Goal: Task Accomplishment & Management: Use online tool/utility

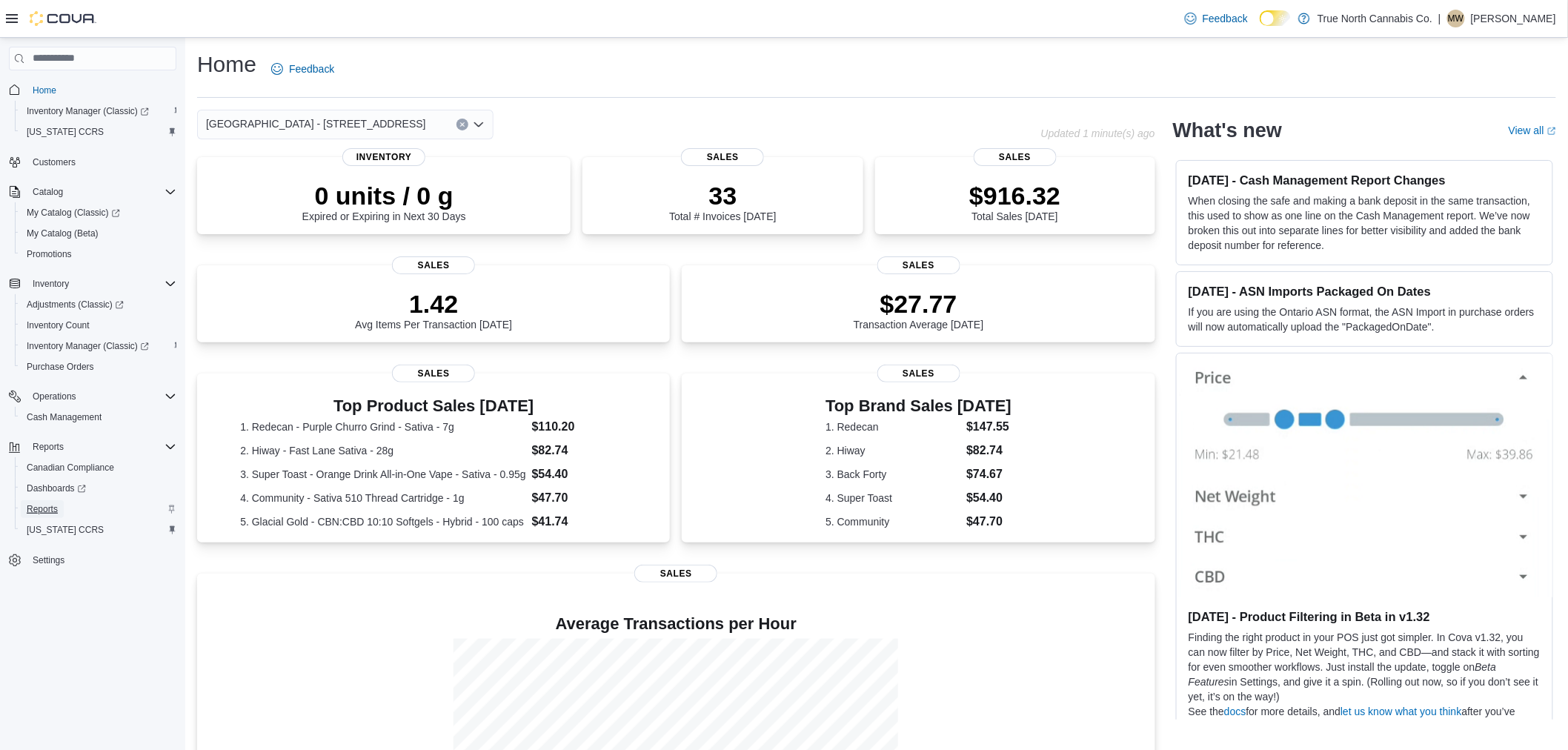
click at [38, 503] on span "Reports" at bounding box center [42, 509] width 31 height 12
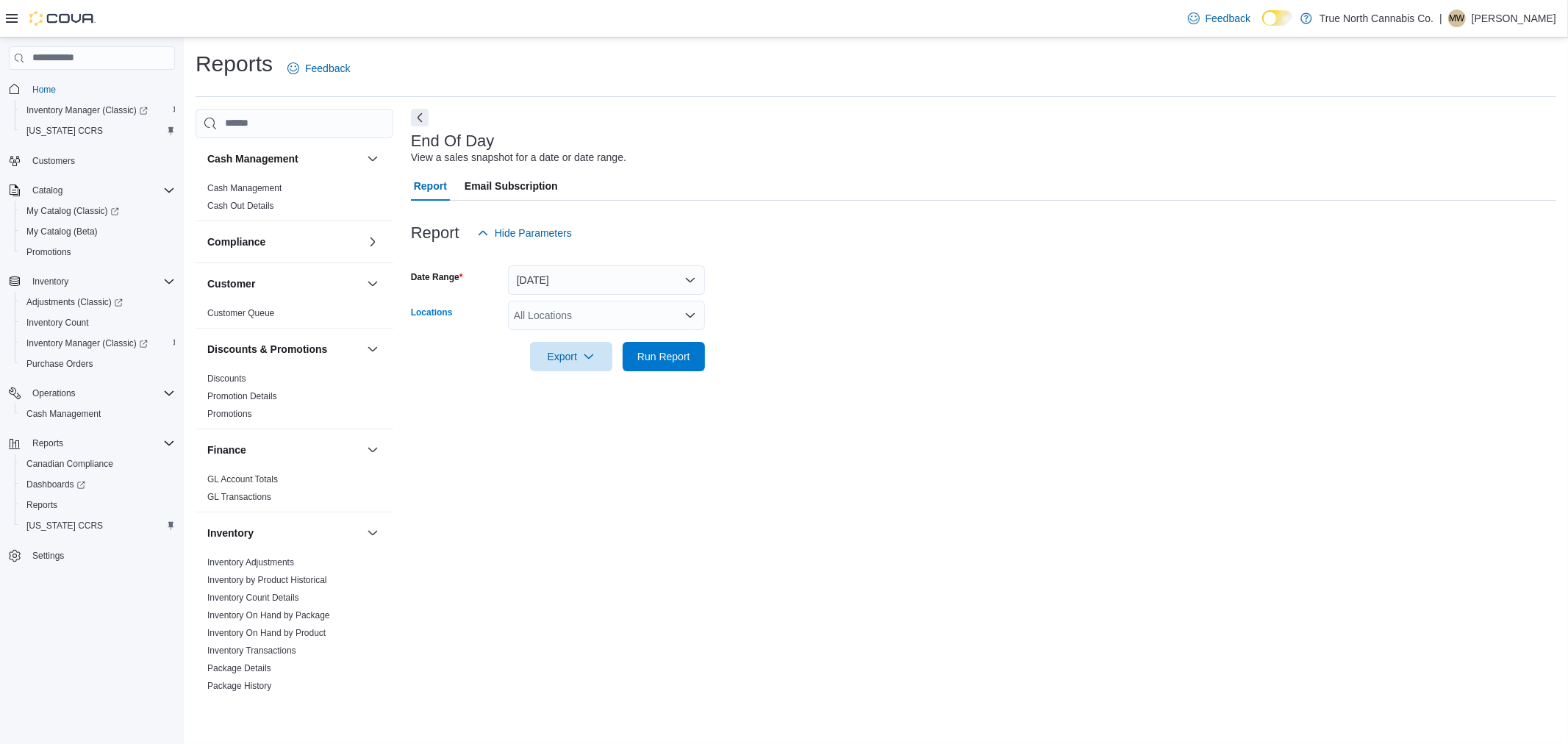
click at [690, 309] on icon "Open list of options" at bounding box center [690, 315] width 12 height 12
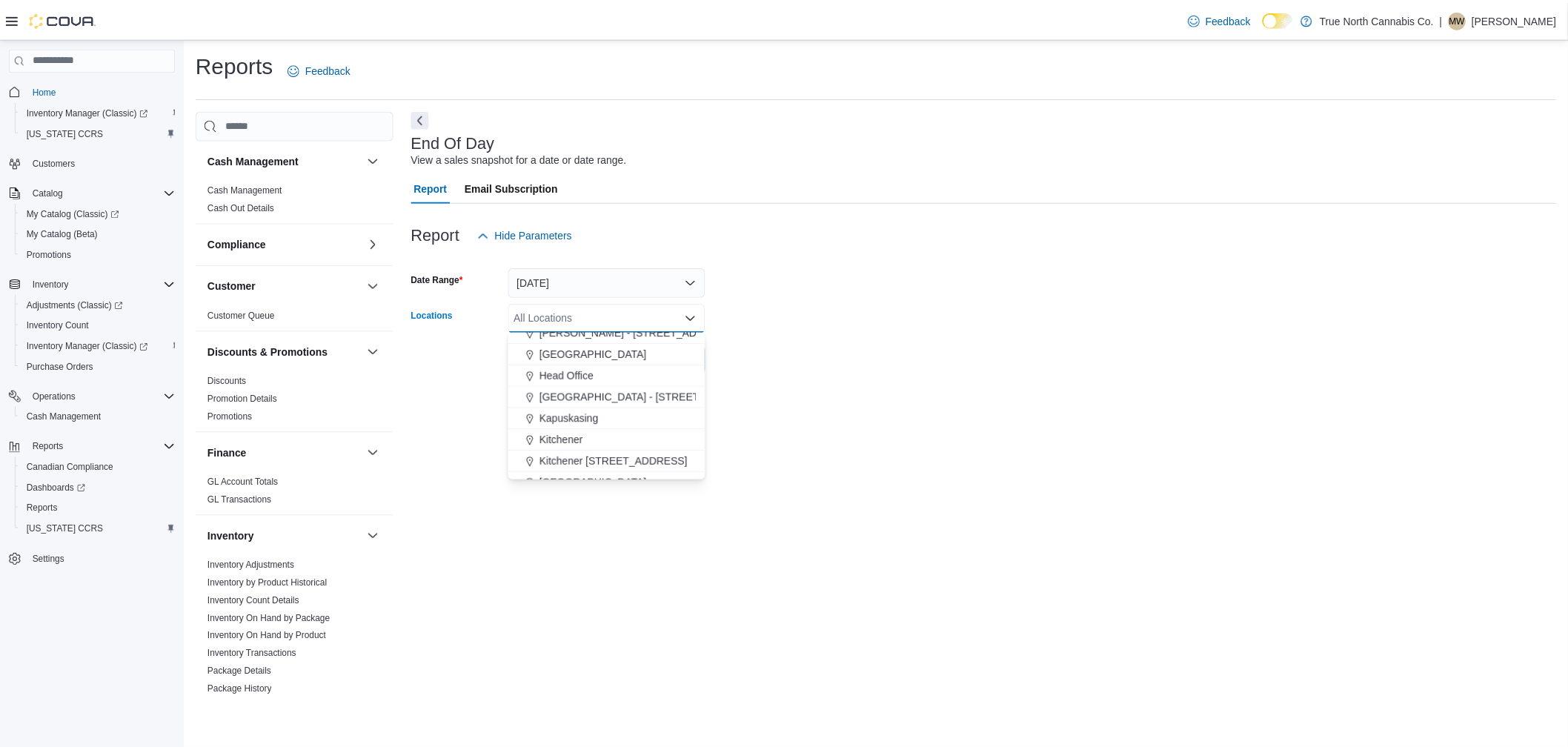
scroll to position [493, 0]
click at [576, 336] on span "[GEOGRAPHIC_DATA] - [STREET_ADDRESS]" at bounding box center [654, 342] width 220 height 15
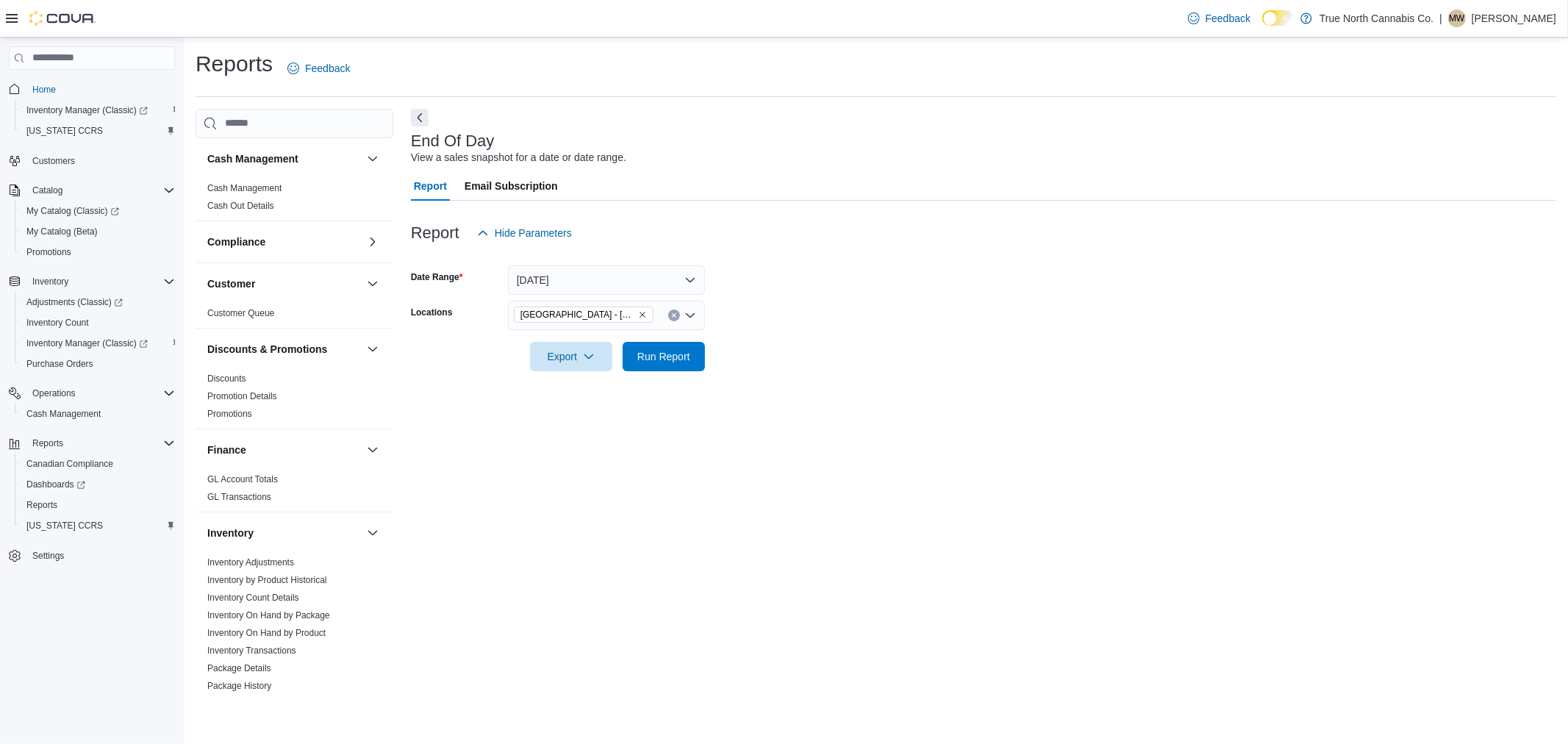
click at [822, 304] on form "Date Range [DATE] Locations [GEOGRAPHIC_DATA] - [STREET_ADDRESS] Export Run Rep…" at bounding box center [983, 309] width 1145 height 123
click at [667, 352] on span "Run Report" at bounding box center [663, 355] width 53 height 15
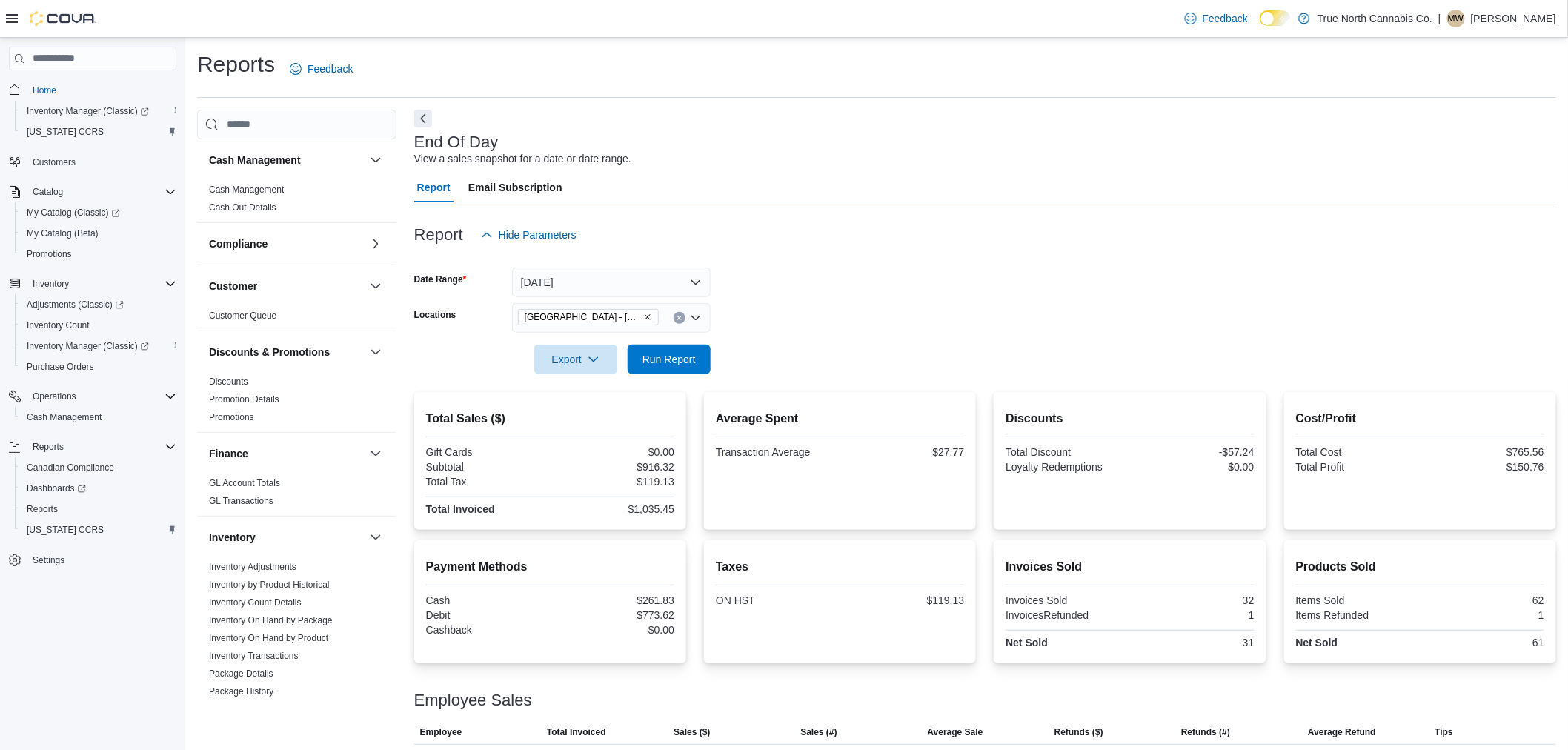
scroll to position [67, 0]
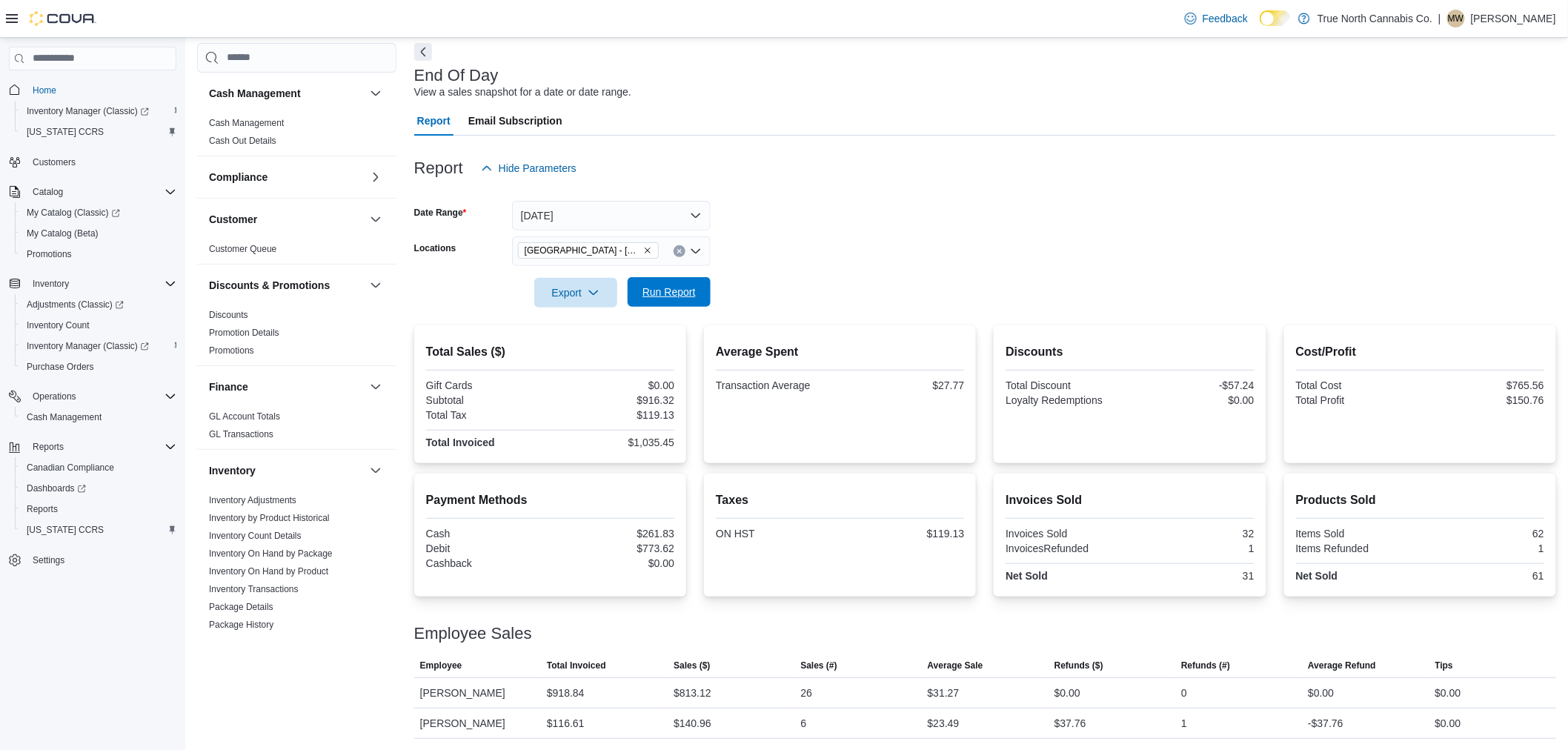
click at [670, 288] on span "Run Report" at bounding box center [668, 292] width 53 height 15
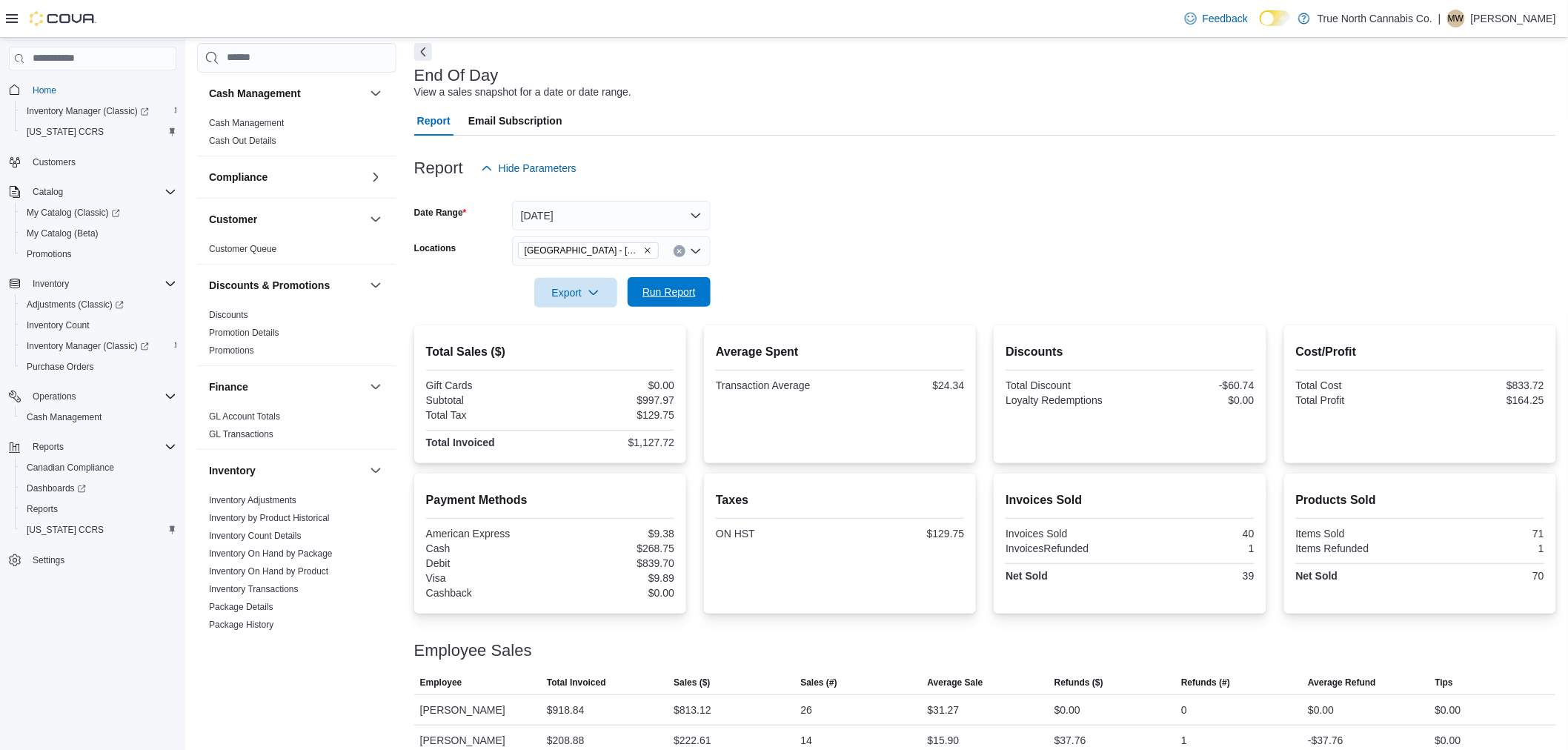
click at [689, 288] on span "Run Report" at bounding box center [668, 292] width 53 height 15
click at [656, 282] on span "Run Report" at bounding box center [669, 292] width 65 height 29
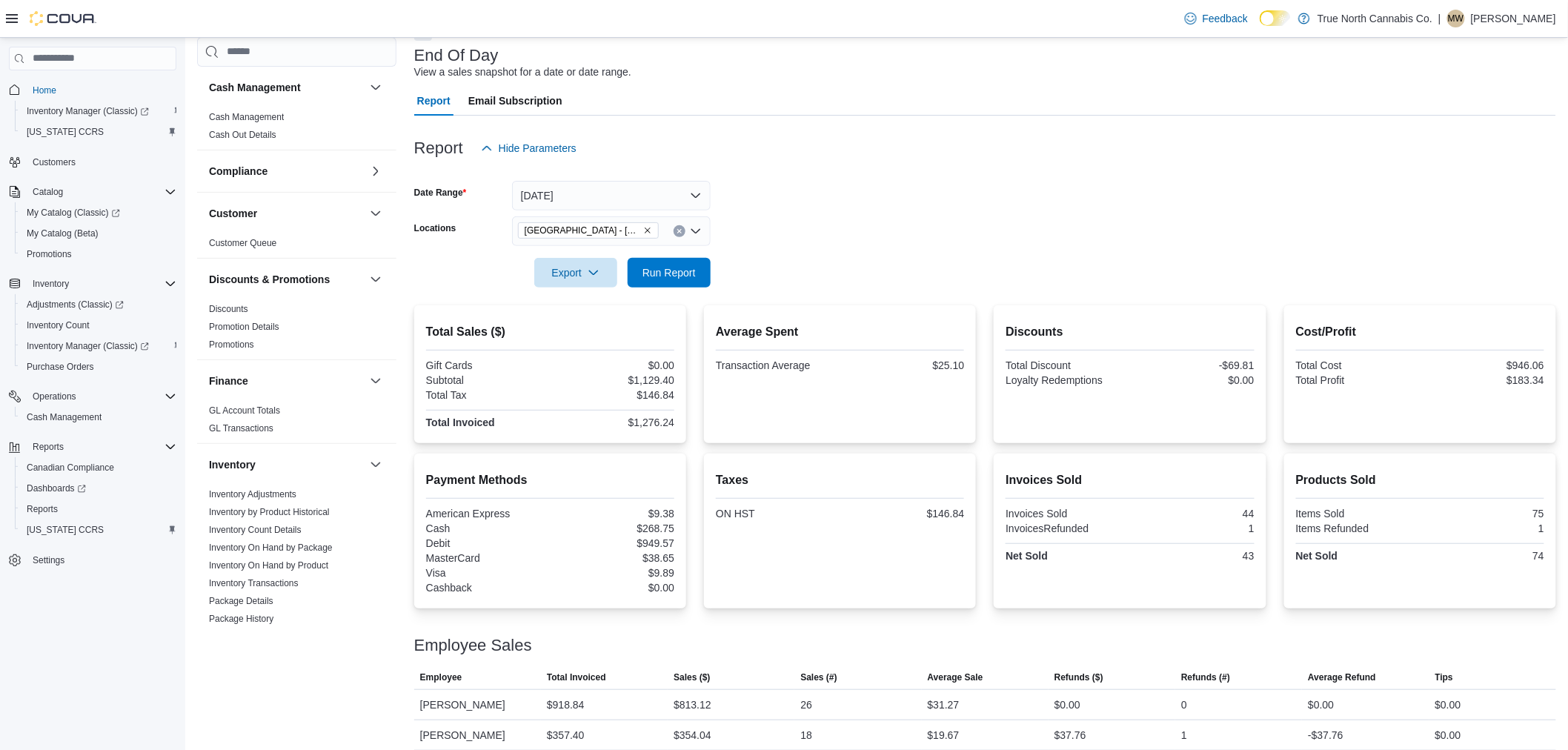
scroll to position [98, 0]
